Goal: Task Accomplishment & Management: Complete application form

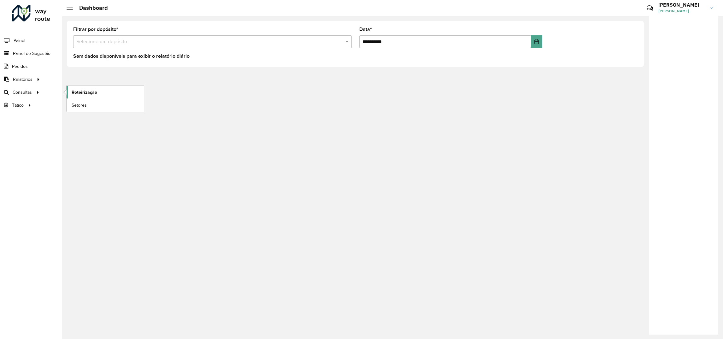
click at [80, 90] on span "Roteirização" at bounding box center [85, 92] width 26 height 7
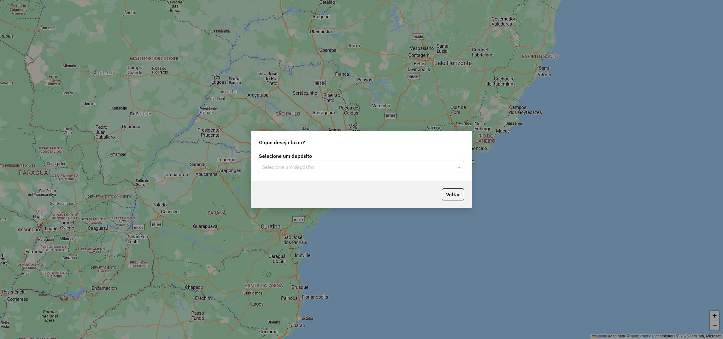
click at [287, 158] on label "Selecione um depósito" at bounding box center [361, 156] width 205 height 8
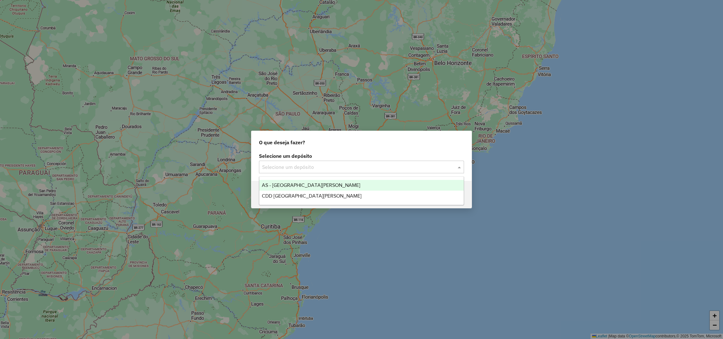
click at [283, 169] on input "text" at bounding box center [355, 167] width 186 height 8
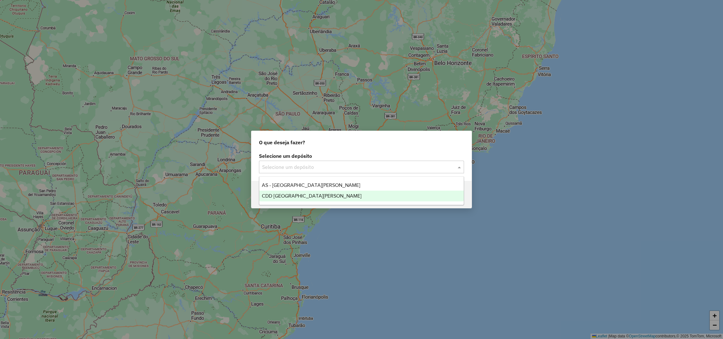
click at [281, 193] on span "CDD Santa Cruz do Sul" at bounding box center [312, 195] width 100 height 5
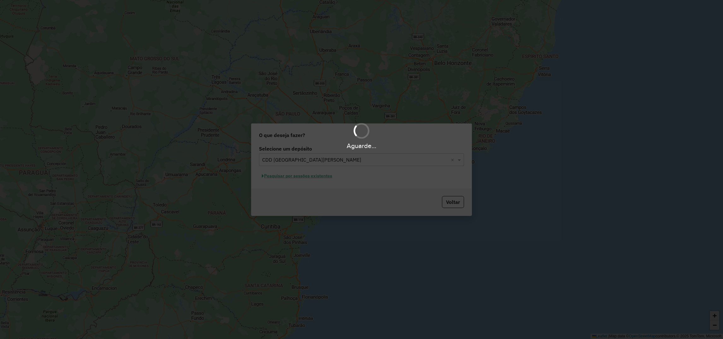
click at [282, 175] on div "Aguarde..." at bounding box center [361, 169] width 723 height 339
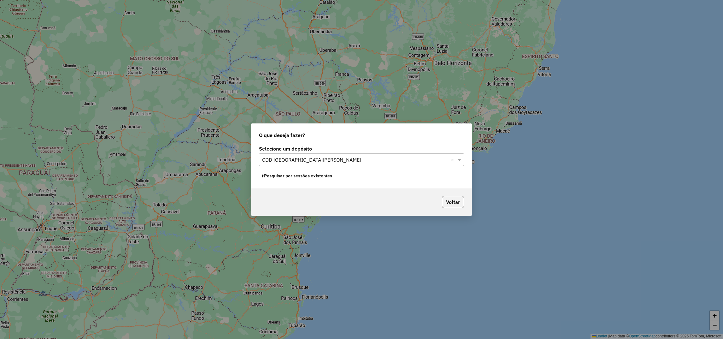
click at [282, 175] on button "Pesquisar por sessões existentes" at bounding box center [297, 176] width 76 height 10
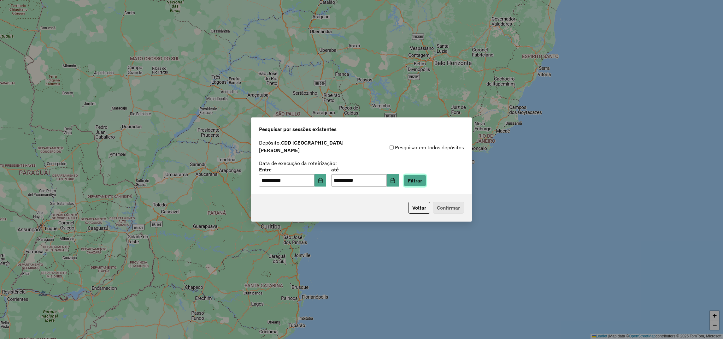
click at [426, 179] on button "Filtrar" at bounding box center [415, 180] width 22 height 12
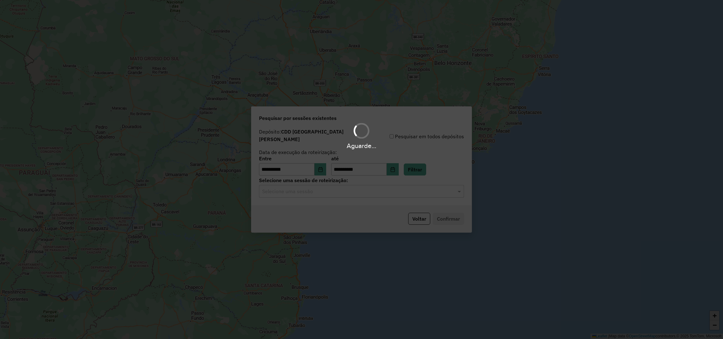
click at [325, 192] on input "text" at bounding box center [355, 192] width 186 height 8
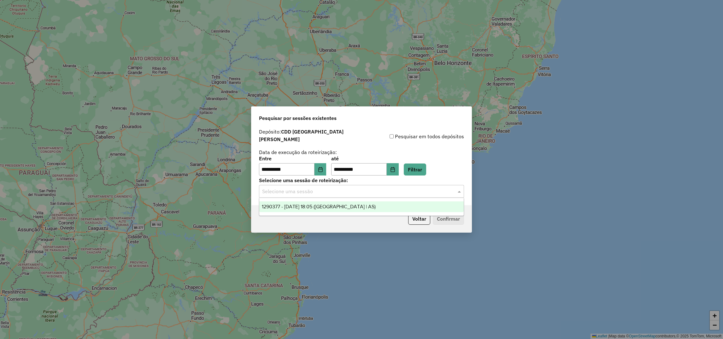
click at [302, 206] on span "1290377 - 08/10/2025 18:05 (Rota | AS)" at bounding box center [319, 206] width 114 height 5
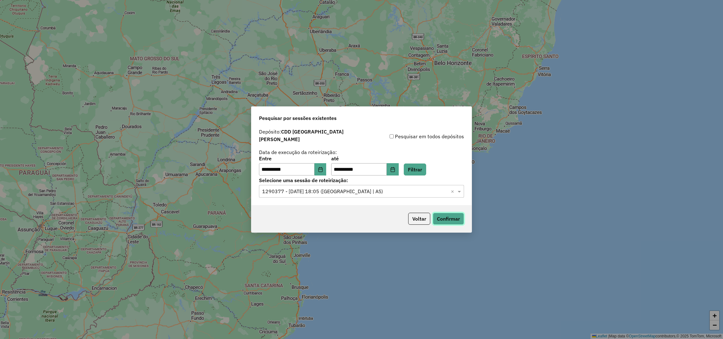
click at [445, 214] on button "Confirmar" at bounding box center [448, 219] width 31 height 12
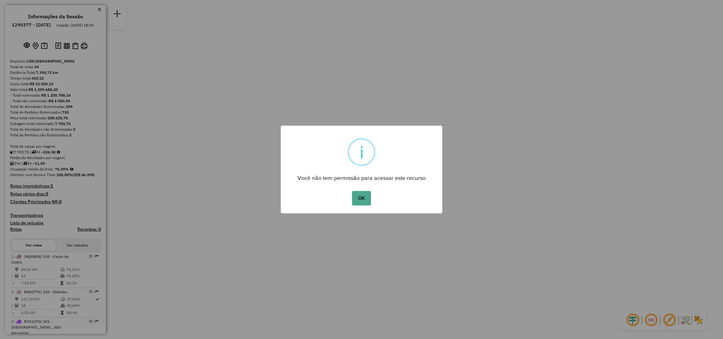
click at [375, 194] on div "OK No Cancel" at bounding box center [361, 198] width 161 height 18
click at [362, 198] on button "OK" at bounding box center [361, 198] width 19 height 15
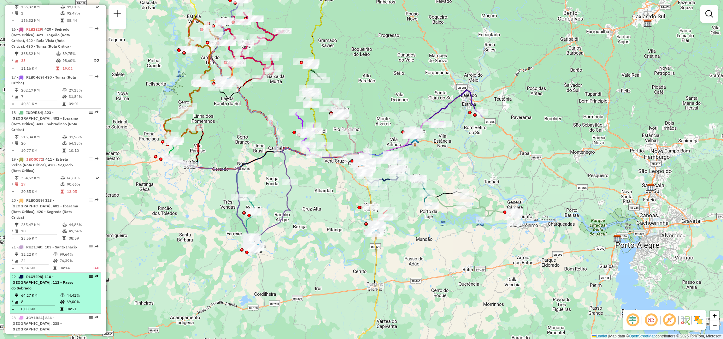
scroll to position [804, 0]
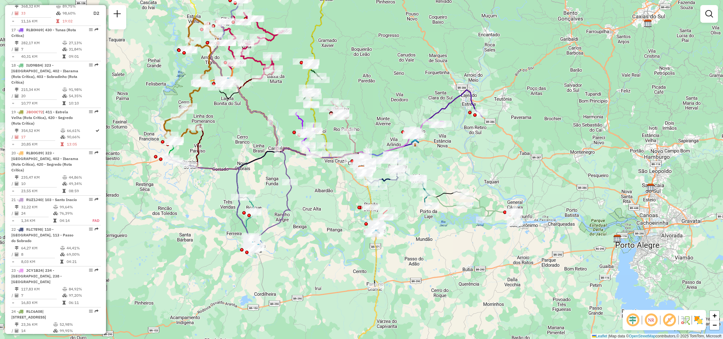
select select "**********"
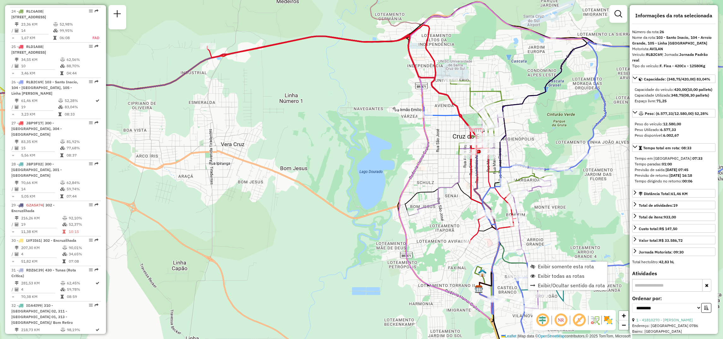
scroll to position [1138, 0]
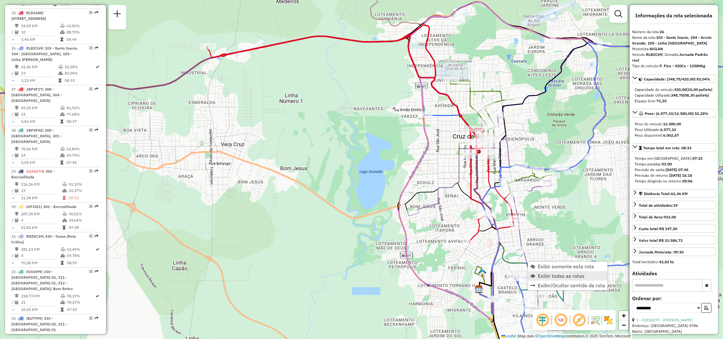
click at [534, 276] on span "Exibir todas as rotas" at bounding box center [532, 275] width 5 height 5
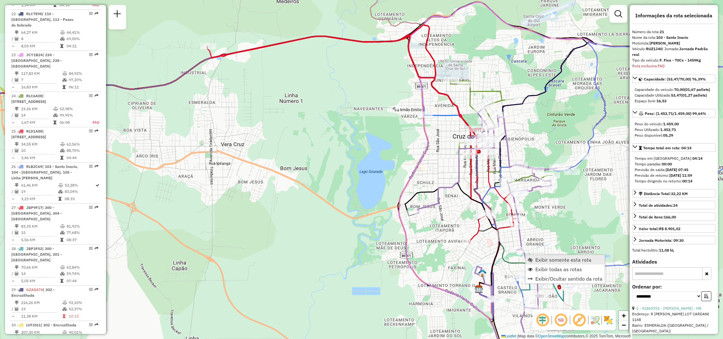
scroll to position [955, 0]
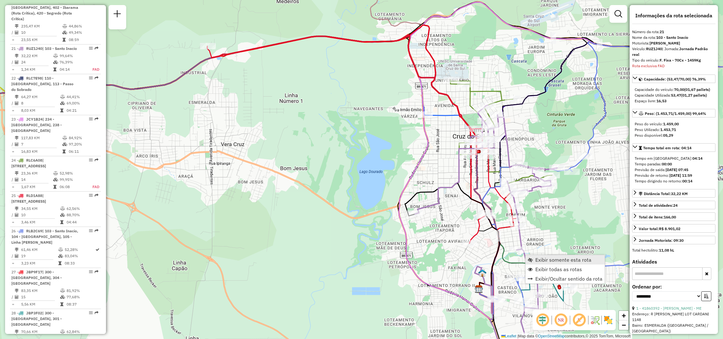
click at [536, 258] on span "Exibir somente esta rota" at bounding box center [563, 259] width 56 height 5
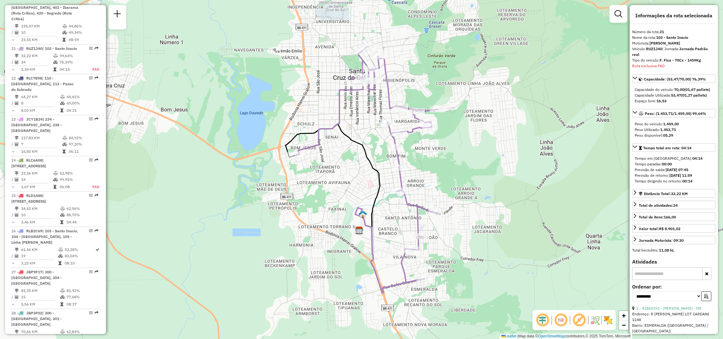
scroll to position [1002, 0]
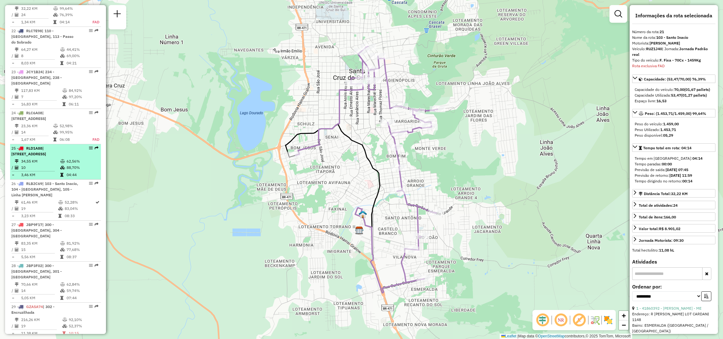
click at [48, 158] on td "34,55 KM" at bounding box center [40, 161] width 39 height 6
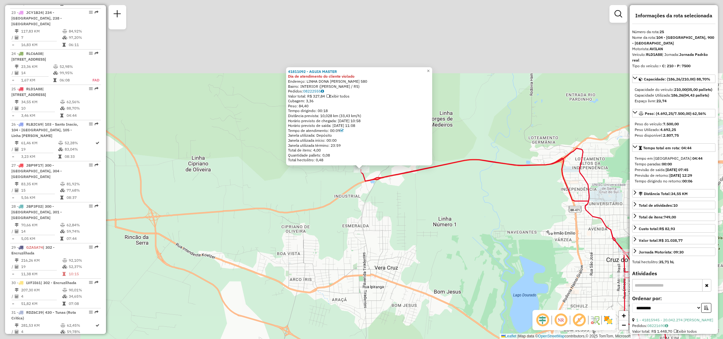
scroll to position [1102, 0]
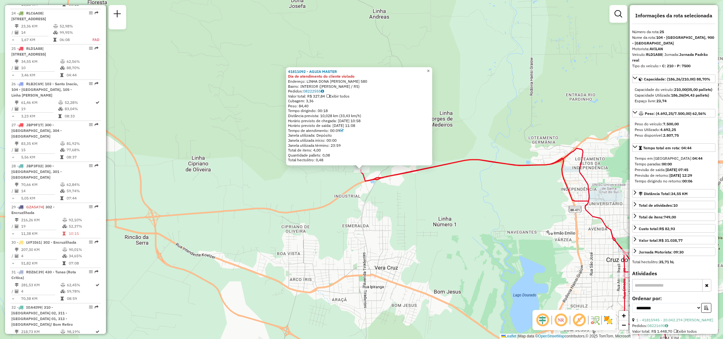
click at [429, 68] on span "×" at bounding box center [428, 70] width 3 height 5
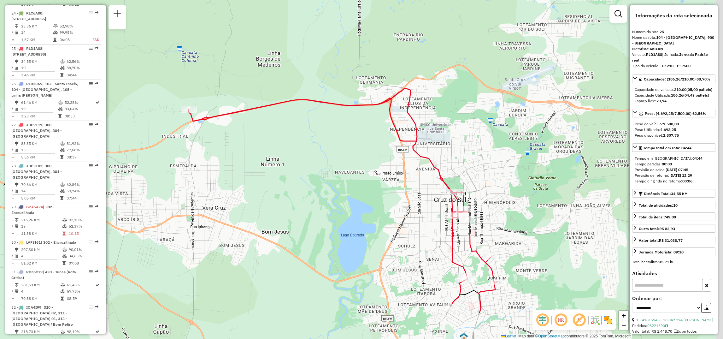
drag, startPoint x: 495, startPoint y: 91, endPoint x: 330, endPoint y: 37, distance: 173.8
click at [324, 31] on div "Janela de atendimento Grade de atendimento Capacidade Transportadoras Veículos …" at bounding box center [361, 169] width 723 height 339
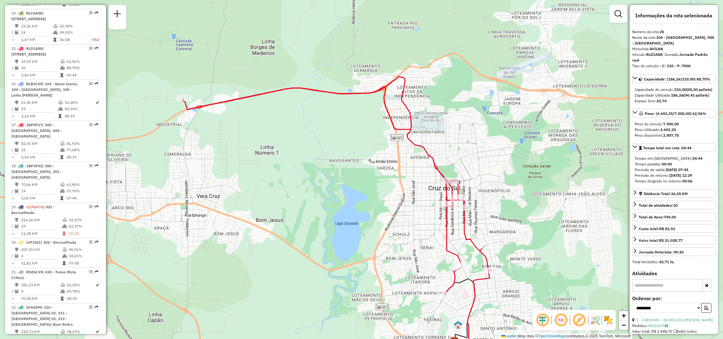
drag, startPoint x: 501, startPoint y: 140, endPoint x: 501, endPoint y: 137, distance: 3.2
click at [501, 137] on div "Janela de atendimento Grade de atendimento Capacidade Transportadoras Veículos …" at bounding box center [361, 169] width 723 height 339
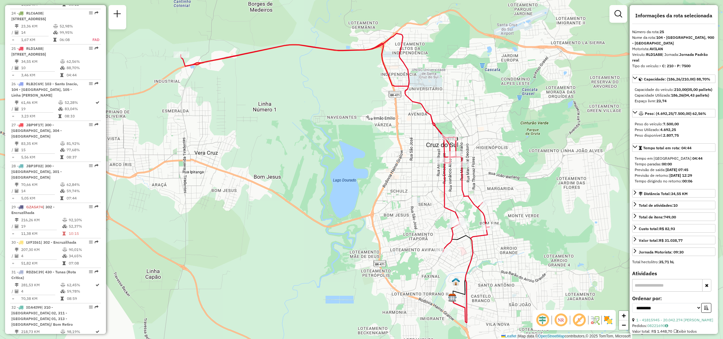
drag, startPoint x: 542, startPoint y: 224, endPoint x: 541, endPoint y: 186, distance: 37.9
click at [541, 186] on div "Janela de atendimento Grade de atendimento Capacidade Transportadoras Veículos …" at bounding box center [361, 169] width 723 height 339
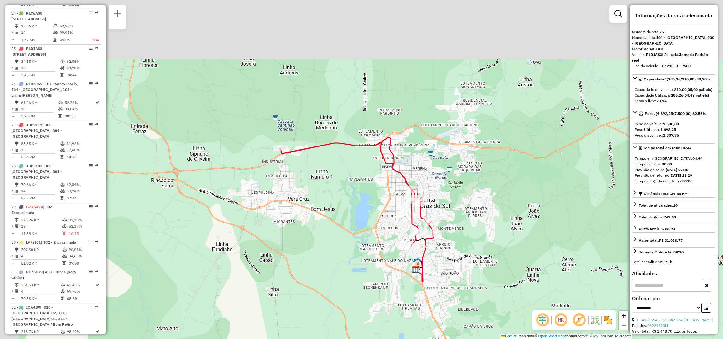
drag, startPoint x: 289, startPoint y: 126, endPoint x: 317, endPoint y: 193, distance: 73.1
click at [317, 193] on div "Janela de atendimento Grade de atendimento Capacidade Transportadoras Veículos …" at bounding box center [361, 169] width 723 height 339
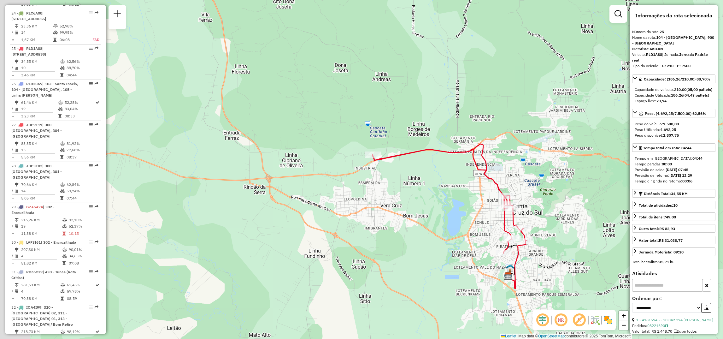
drag, startPoint x: 317, startPoint y: 195, endPoint x: 410, endPoint y: 201, distance: 93.5
click at [410, 201] on div "Janela de atendimento Grade de atendimento Capacidade Transportadoras Veículos …" at bounding box center [361, 169] width 723 height 339
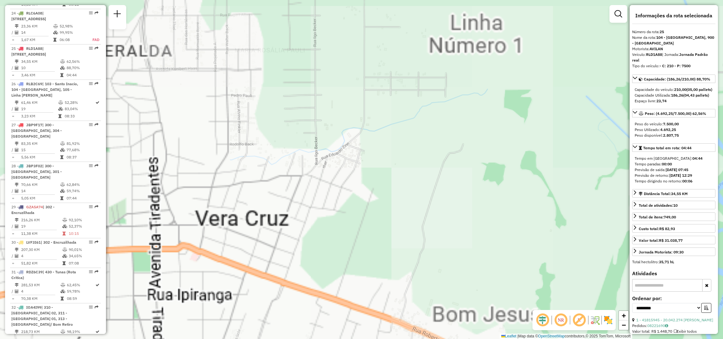
drag, startPoint x: 374, startPoint y: 171, endPoint x: 465, endPoint y: 288, distance: 149.0
click at [465, 288] on div "Janela de atendimento Grade de atendimento Capacidade Transportadoras Veículos …" at bounding box center [361, 169] width 723 height 339
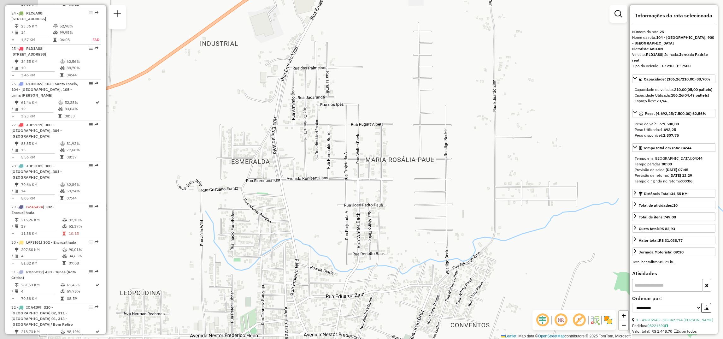
drag, startPoint x: 300, startPoint y: 196, endPoint x: 337, endPoint y: 153, distance: 56.6
click at [358, 220] on div "Janela de atendimento Grade de atendimento Capacidade Transportadoras Veículos …" at bounding box center [361, 169] width 723 height 339
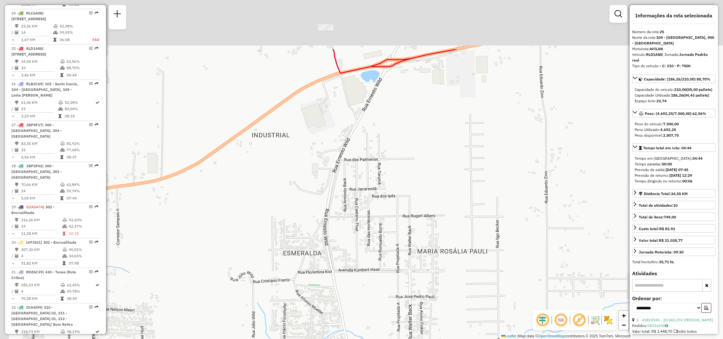
drag, startPoint x: 300, startPoint y: 59, endPoint x: 347, endPoint y: 169, distance: 118.8
click at [347, 169] on div "Janela de atendimento Grade de atendimento Capacidade Transportadoras Veículos …" at bounding box center [361, 169] width 723 height 339
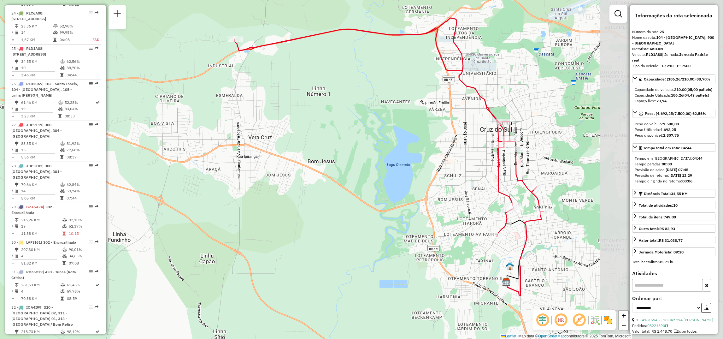
drag, startPoint x: 472, startPoint y: 193, endPoint x: 340, endPoint y: 126, distance: 148.5
click at [340, 126] on div "Janela de atendimento Grade de atendimento Capacidade Transportadoras Veículos …" at bounding box center [361, 169] width 723 height 339
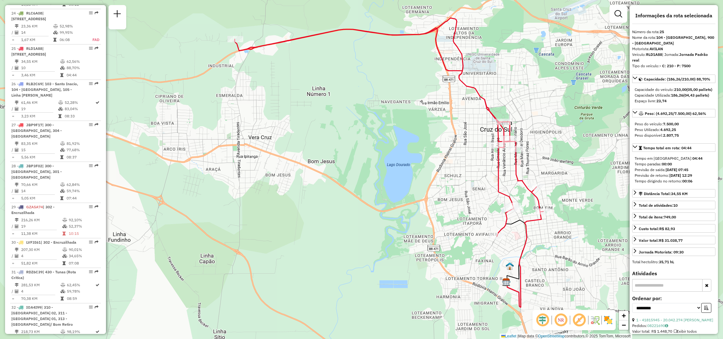
drag, startPoint x: 465, startPoint y: 215, endPoint x: 420, endPoint y: 191, distance: 51.6
click at [420, 191] on div "Janela de atendimento Grade de atendimento Capacidade Transportadoras Veículos …" at bounding box center [361, 169] width 723 height 339
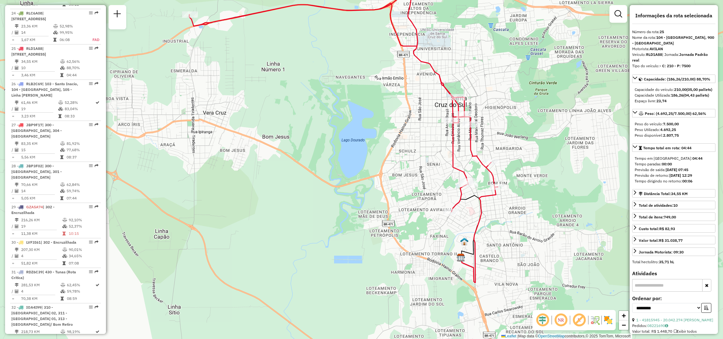
click at [448, 90] on icon at bounding box center [343, 102] width 308 height 218
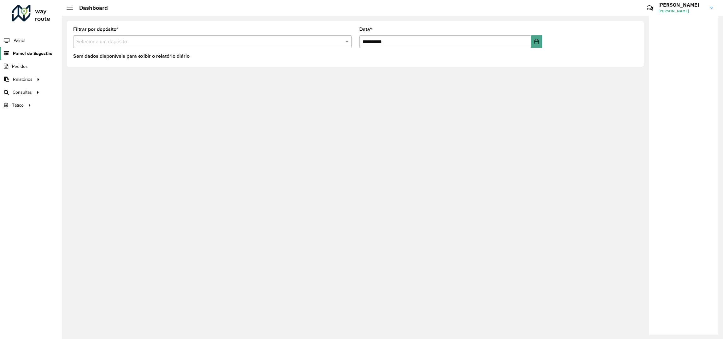
click at [43, 53] on span "Painel de Sugestão" at bounding box center [32, 53] width 39 height 7
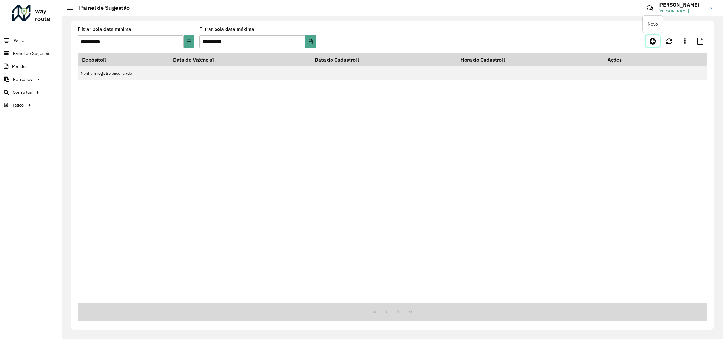
click at [649, 39] on link at bounding box center [652, 40] width 14 height 11
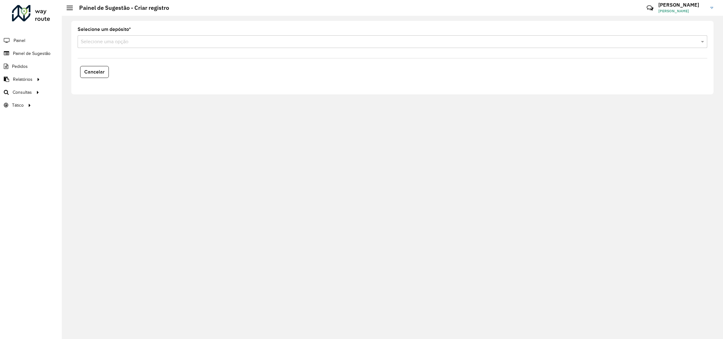
click at [99, 32] on label "Selecione um depósito *" at bounding box center [104, 30] width 53 height 8
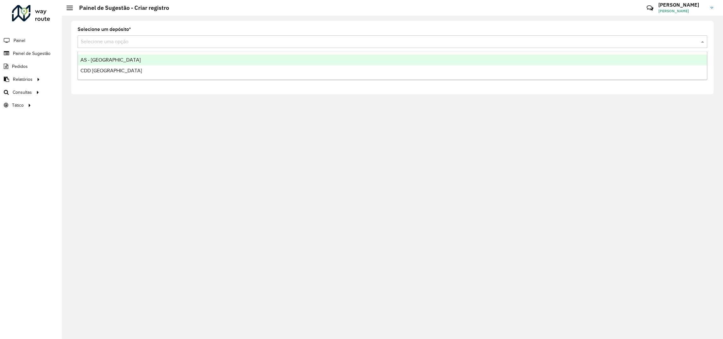
click at [98, 41] on input "text" at bounding box center [386, 42] width 610 height 8
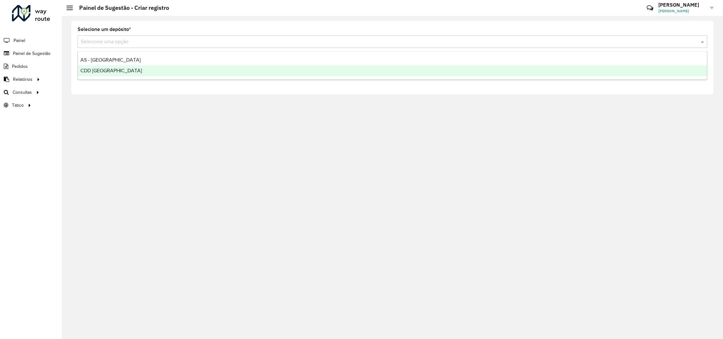
click at [80, 67] on div "CDD Santa Cruz do Sul" at bounding box center [392, 70] width 629 height 11
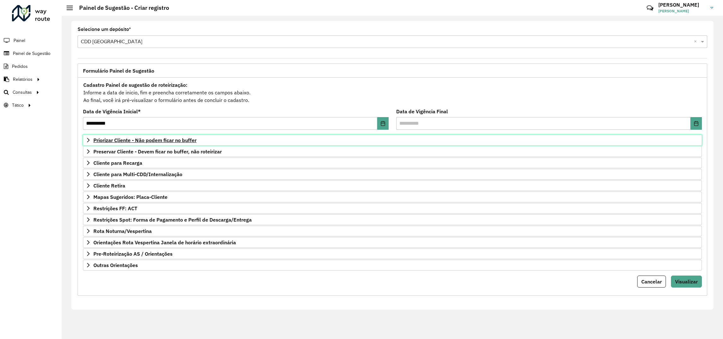
click at [154, 143] on span "Priorizar Cliente - Não podem ficar no buffer" at bounding box center [144, 139] width 103 height 5
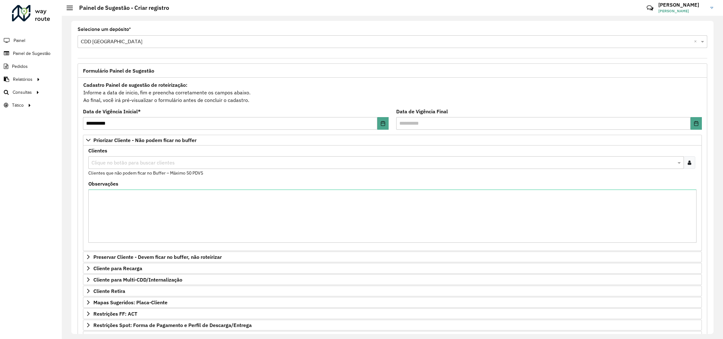
click at [119, 164] on input "text" at bounding box center [383, 163] width 586 height 8
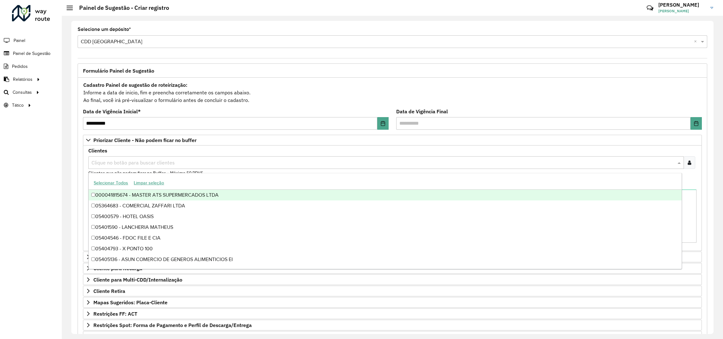
paste input "****"
type input "****"
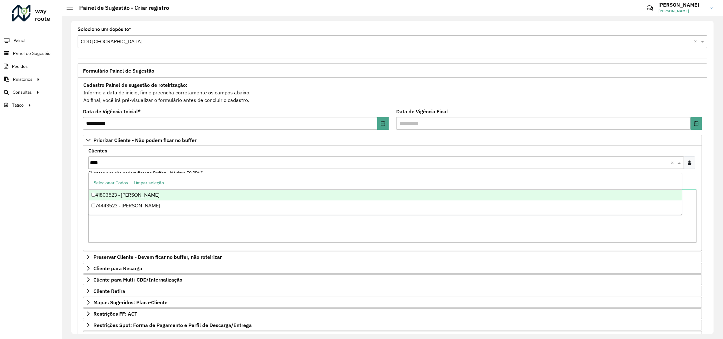
click at [100, 196] on div "41803523 - LIANE REGINA STRECK" at bounding box center [385, 194] width 592 height 11
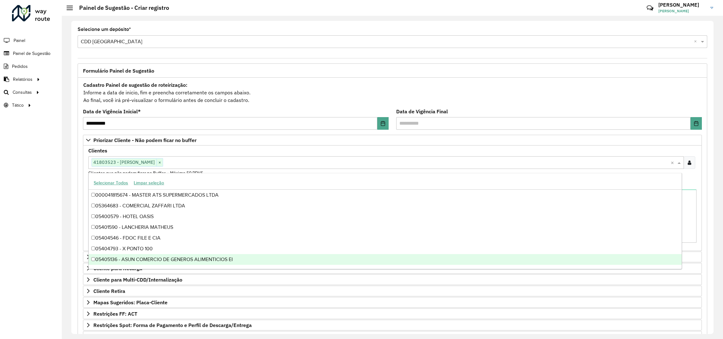
scroll to position [84, 0]
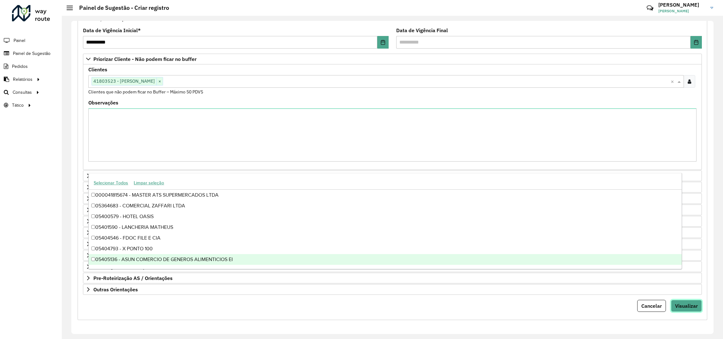
click at [682, 304] on span "Visualizar" at bounding box center [686, 305] width 23 height 6
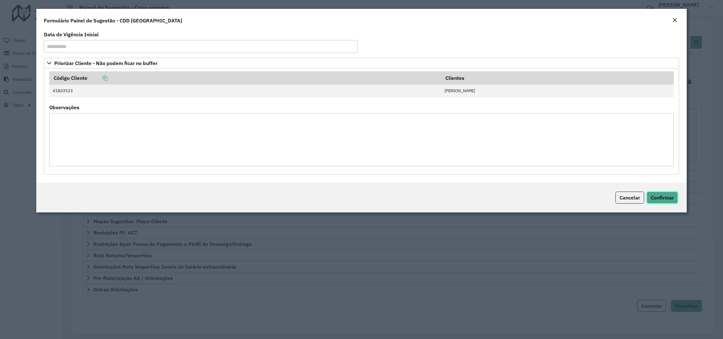
click at [656, 200] on span "Confirmar" at bounding box center [661, 197] width 23 height 6
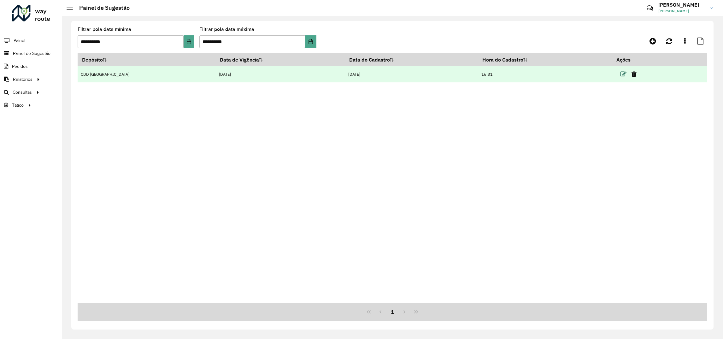
click at [620, 73] on icon at bounding box center [623, 74] width 6 height 6
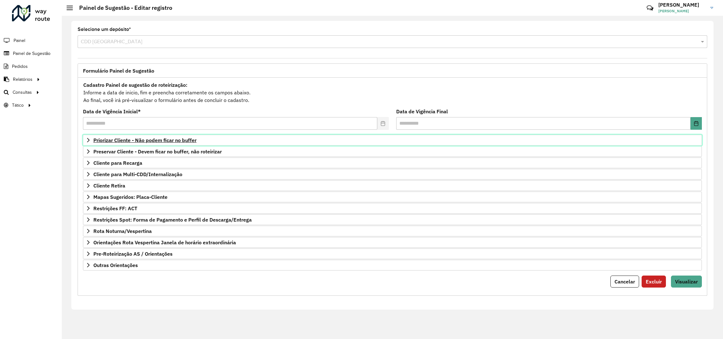
click at [146, 139] on span "Priorizar Cliente - Não podem ficar no buffer" at bounding box center [144, 139] width 103 height 5
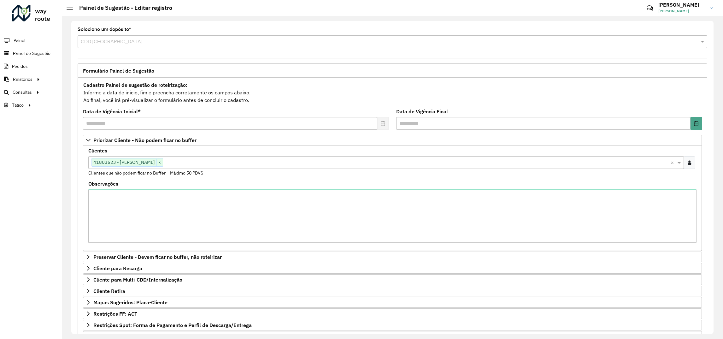
click at [215, 165] on input "text" at bounding box center [416, 163] width 507 height 8
paste input "*****"
type input "*****"
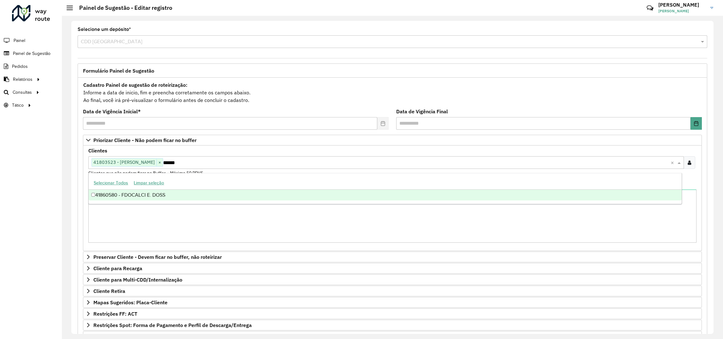
click at [179, 194] on div "41860580 - FDOCALCI E. DOSS" at bounding box center [385, 194] width 592 height 11
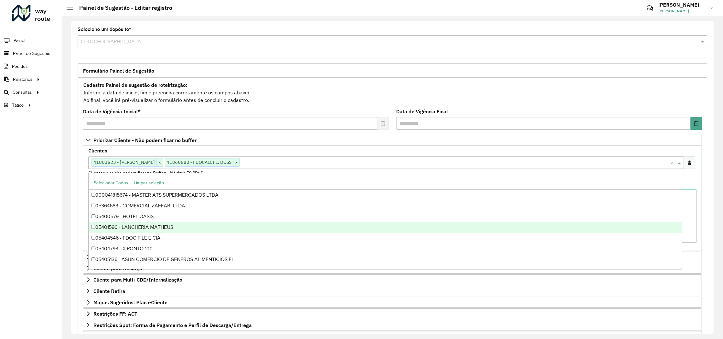
scroll to position [84, 0]
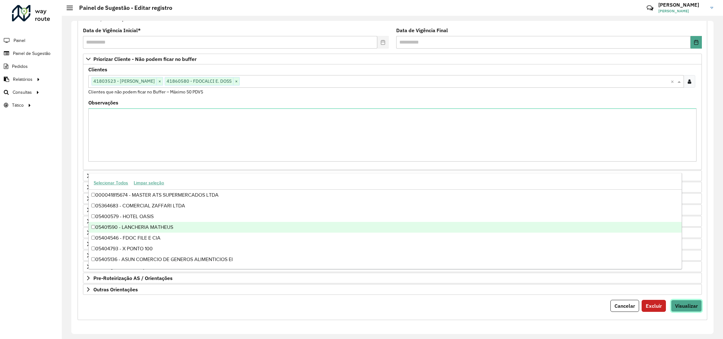
click at [693, 303] on span "Visualizar" at bounding box center [686, 305] width 23 height 6
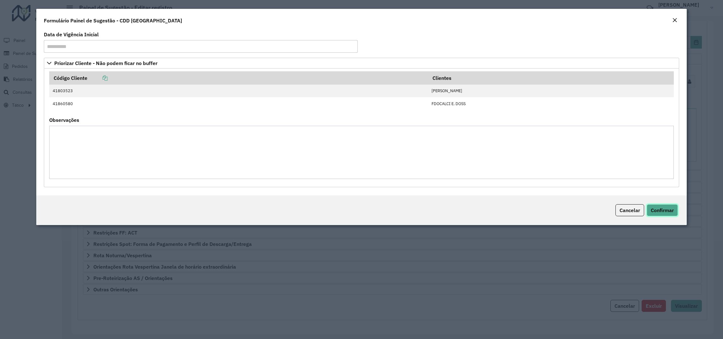
click at [656, 207] on span "Confirmar" at bounding box center [661, 210] width 23 height 6
